Goal: Information Seeking & Learning: Find specific fact

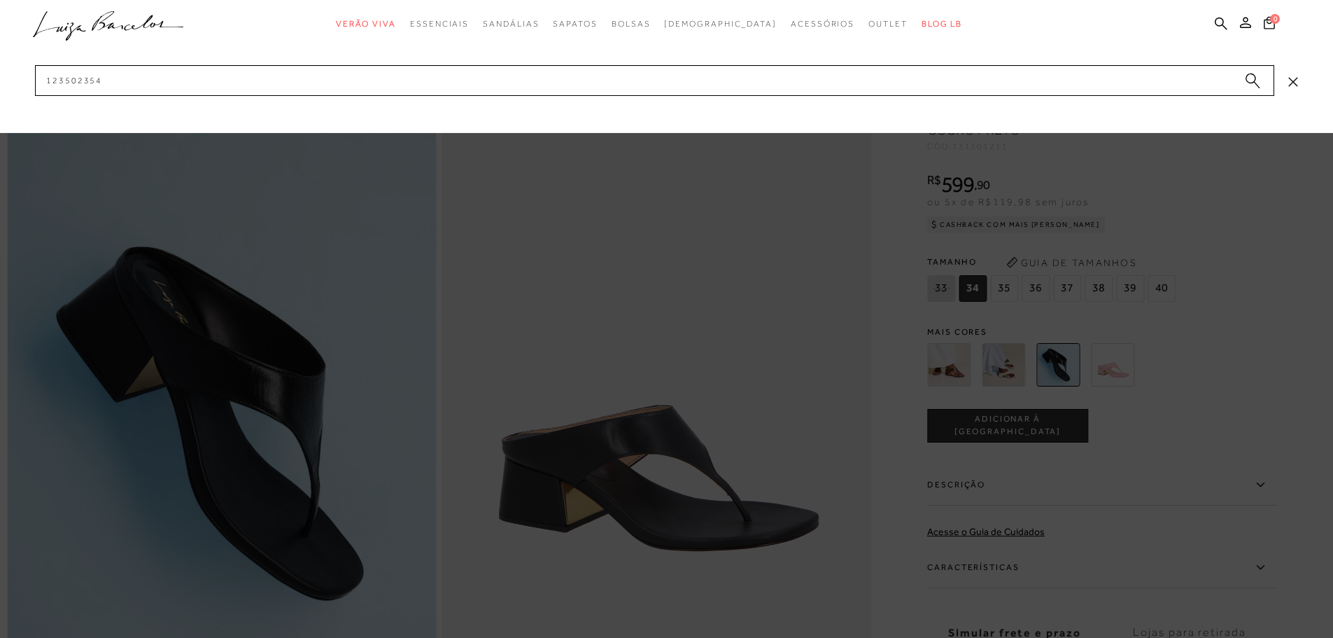
click at [985, 78] on input "123502354" at bounding box center [655, 80] width 1240 height 31
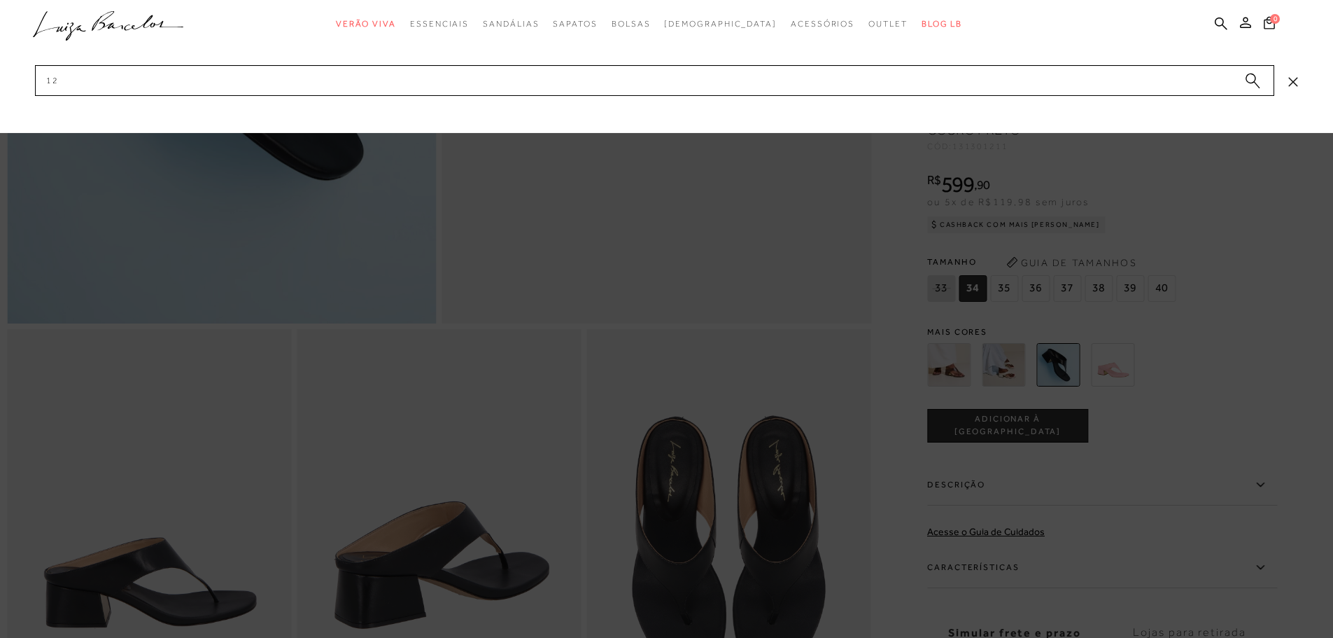
type input "1"
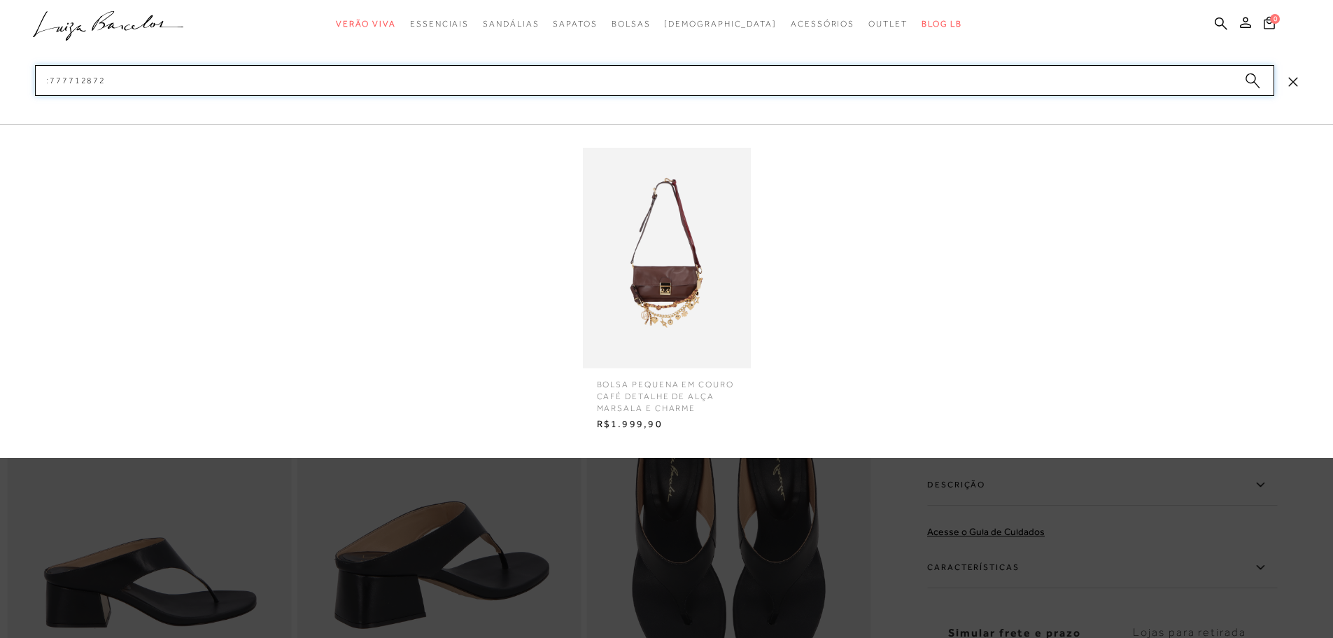
click at [666, 78] on input ":777712872" at bounding box center [655, 80] width 1240 height 31
type input ":"
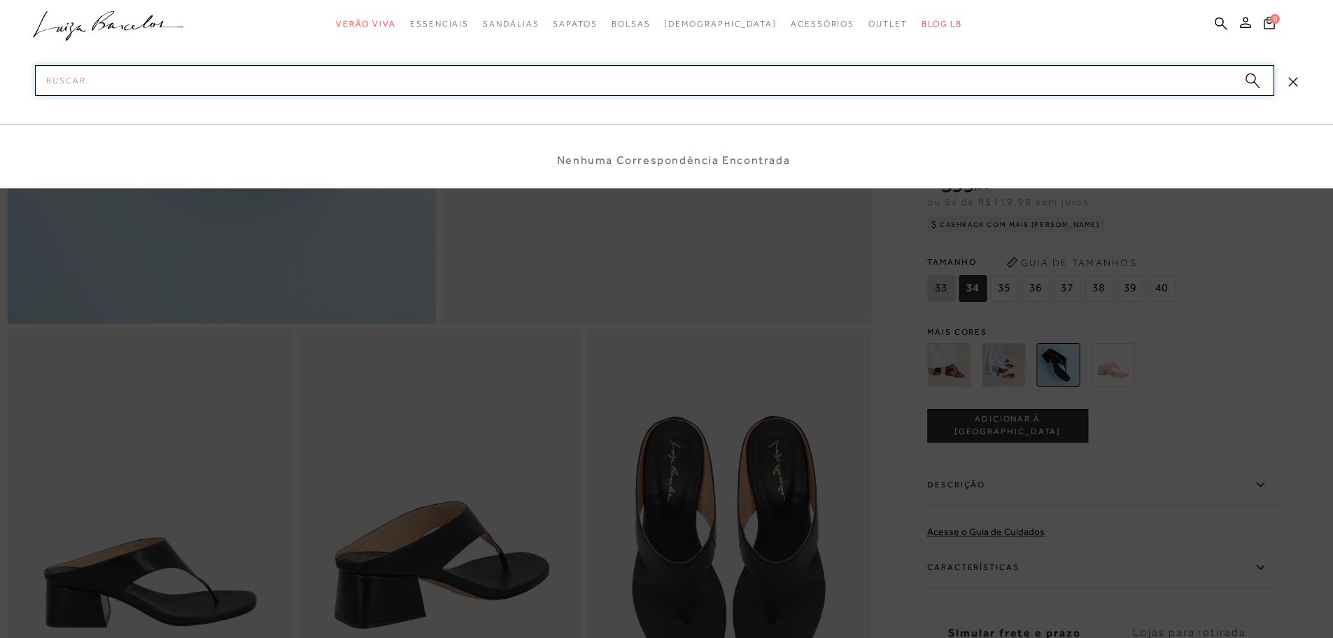
paste input "777712916"
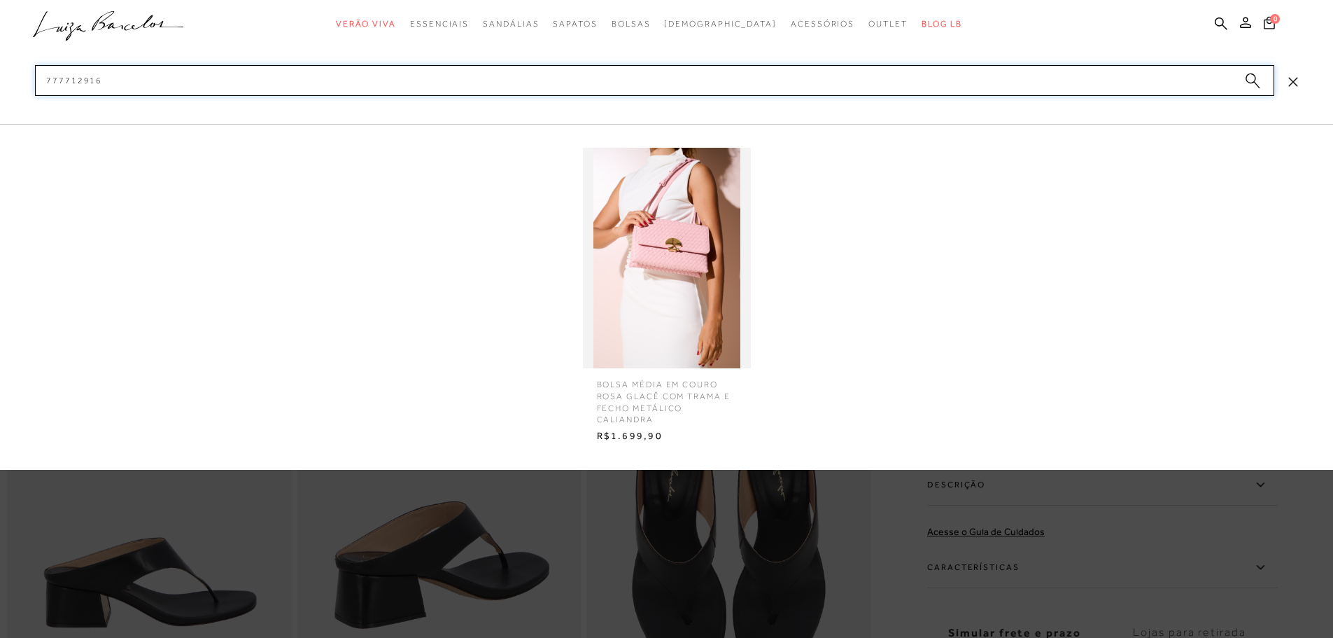
type input "777712916"
click at [661, 251] on img at bounding box center [667, 258] width 168 height 220
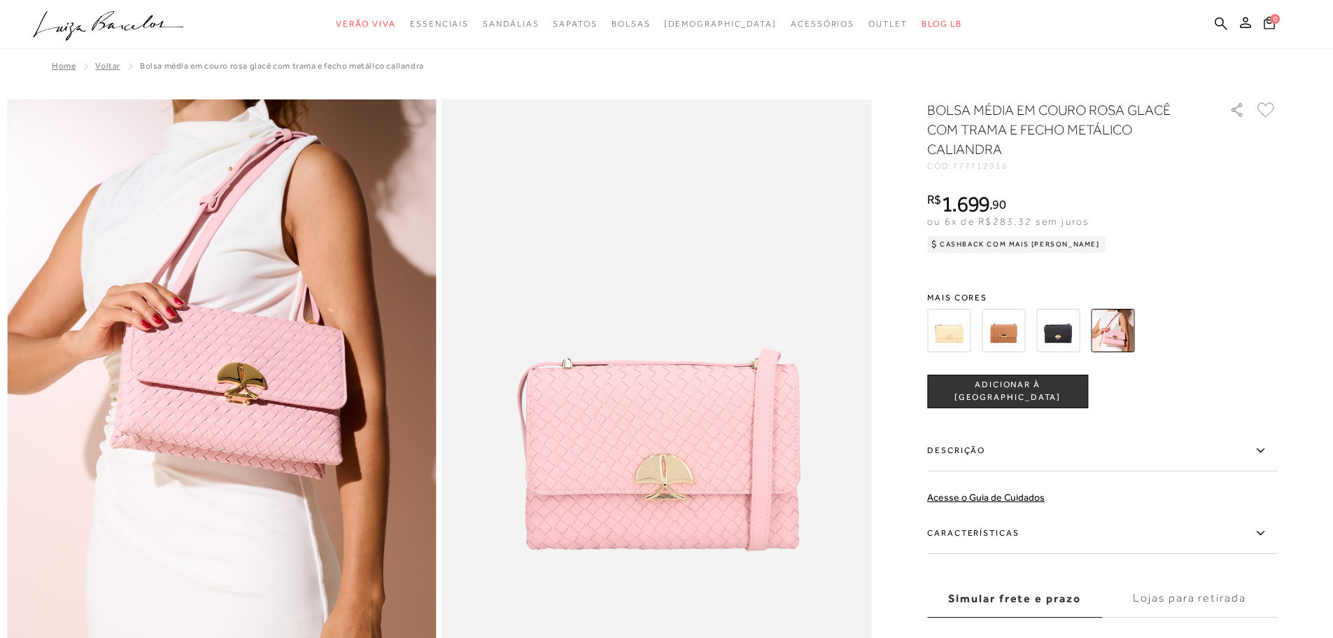
click at [1061, 342] on img at bounding box center [1058, 330] width 43 height 43
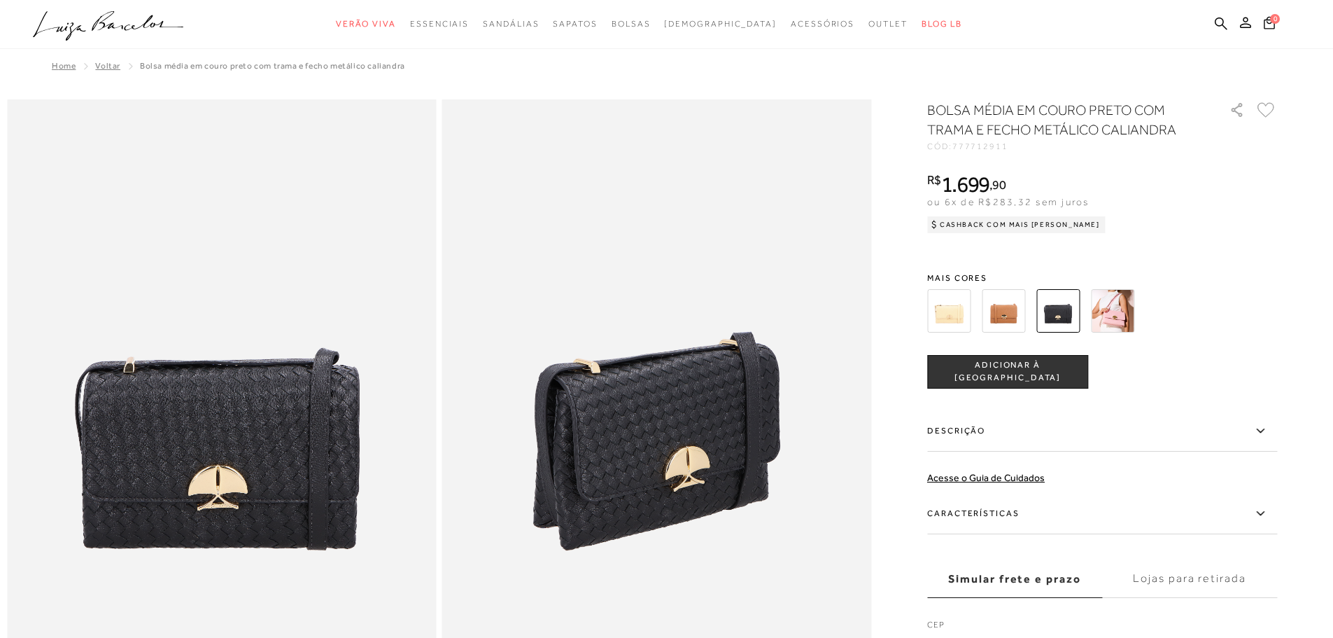
click at [957, 316] on img at bounding box center [948, 310] width 43 height 43
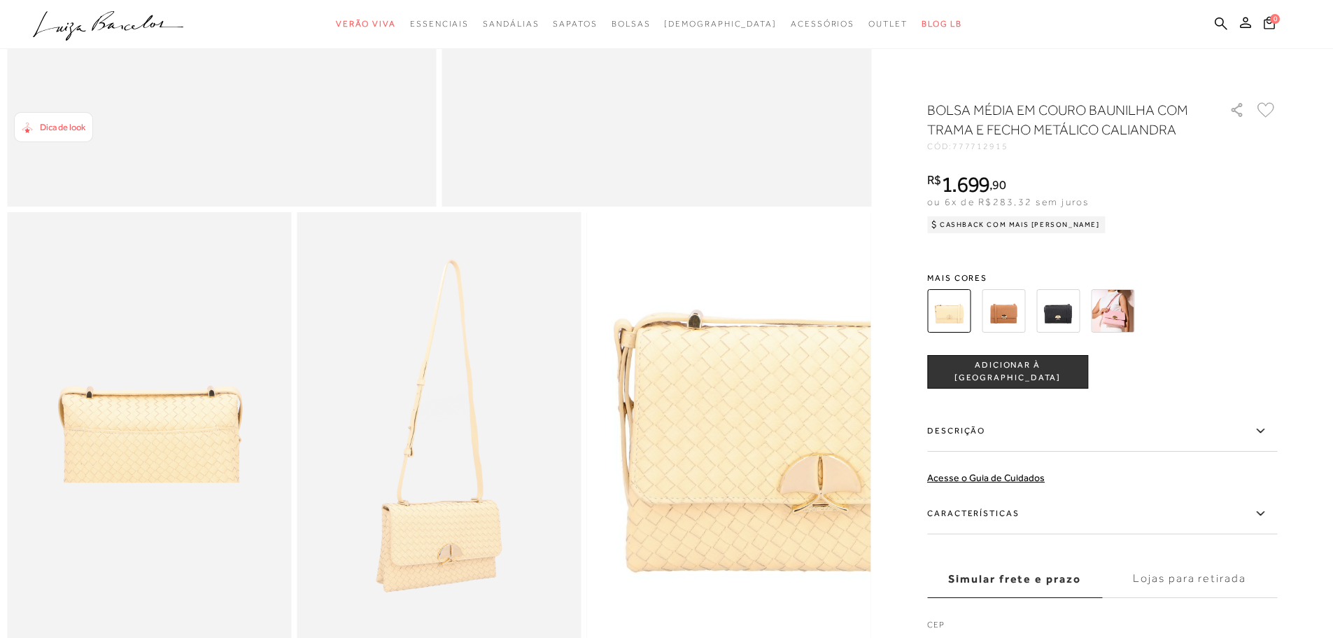
scroll to position [560, 0]
